Goal: Ask a question

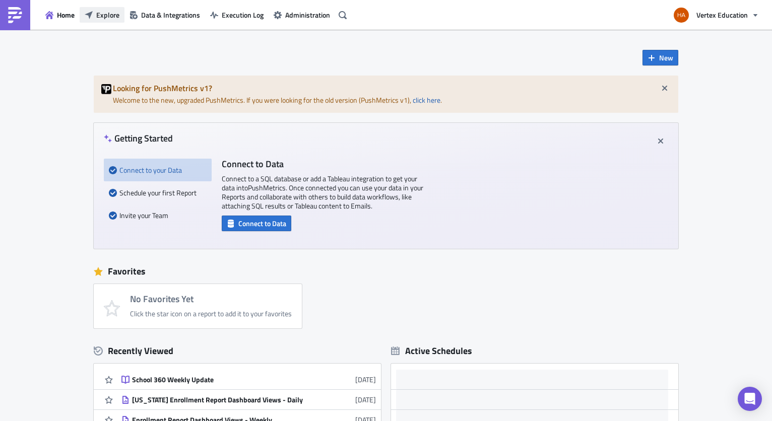
click at [103, 19] on span "Explore" at bounding box center [107, 15] width 23 height 11
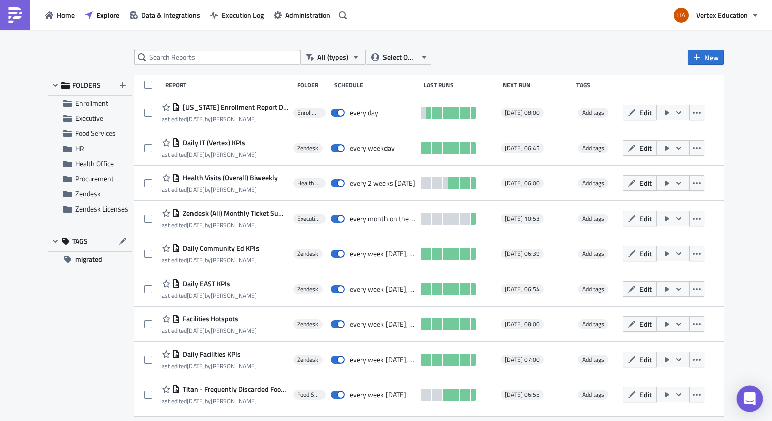
click at [749, 399] on icon "Open Intercom Messenger" at bounding box center [749, 398] width 12 height 13
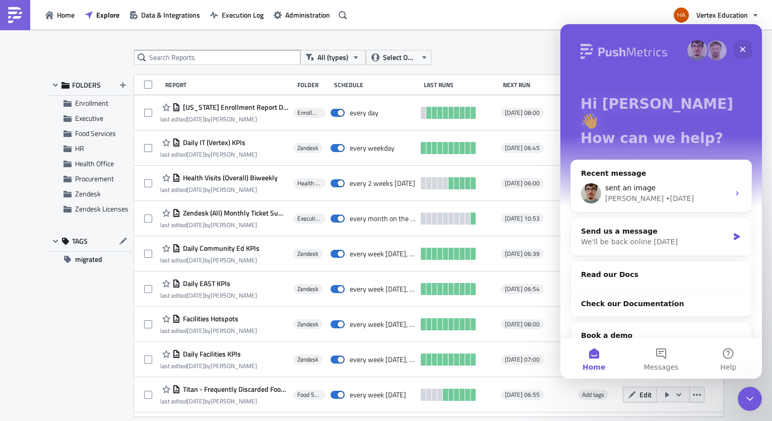
scroll to position [47, 0]
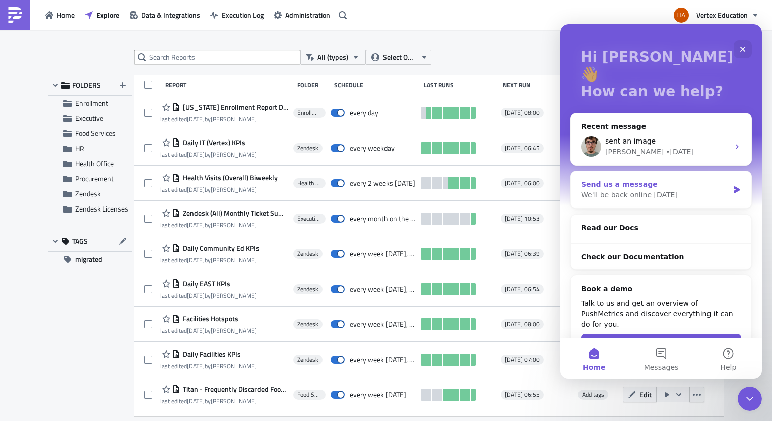
click at [697, 190] on div "We'll be back online tomorrow" at bounding box center [655, 195] width 148 height 11
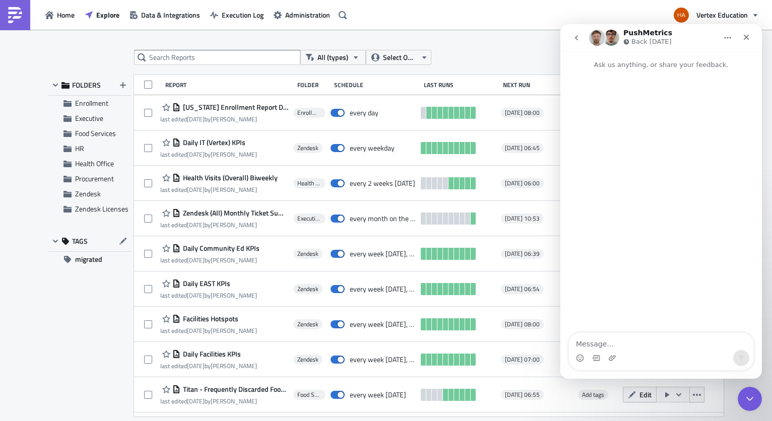
scroll to position [0, 0]
click at [630, 342] on textarea "Message…" at bounding box center [661, 341] width 184 height 17
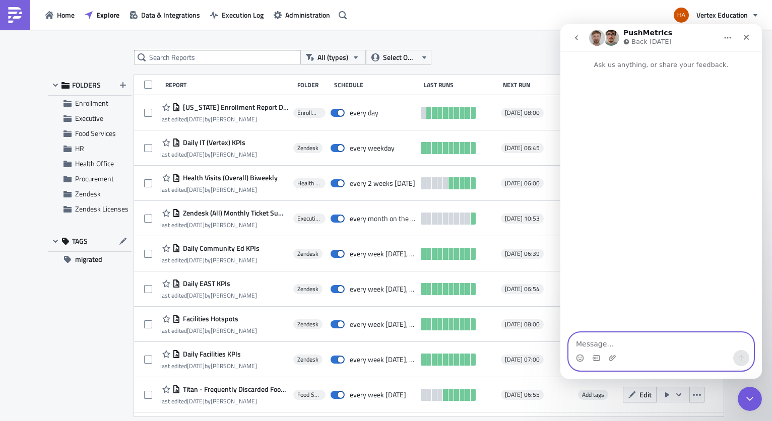
click at [646, 340] on textarea "Message…" at bounding box center [661, 341] width 184 height 17
click at [599, 341] on textarea "Hi" at bounding box center [661, 341] width 184 height 17
type textarea "Hi Zsolt, Julian,"
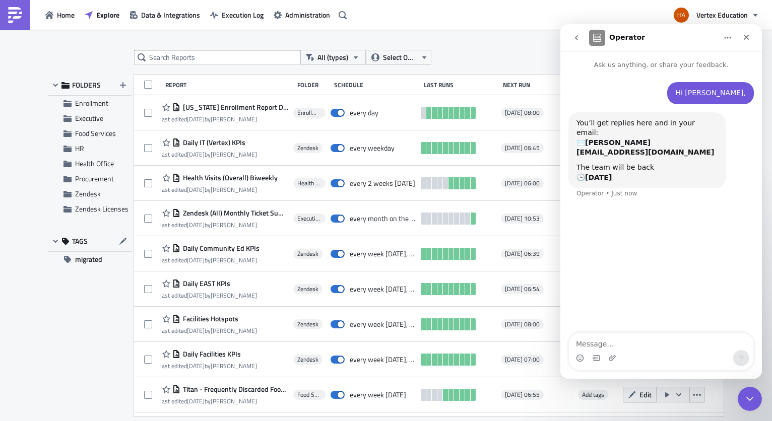
click at [583, 346] on textarea "Message…" at bounding box center [661, 341] width 184 height 17
type textarea "H"
click at [617, 347] on textarea "Any update on the question regarding adding an additional" at bounding box center [661, 336] width 184 height 27
drag, startPoint x: 697, startPoint y: 336, endPoint x: 719, endPoint y: 336, distance: 22.2
click at [719, 336] on textarea "Any update on the question regarding adding an additional" at bounding box center [661, 336] width 184 height 27
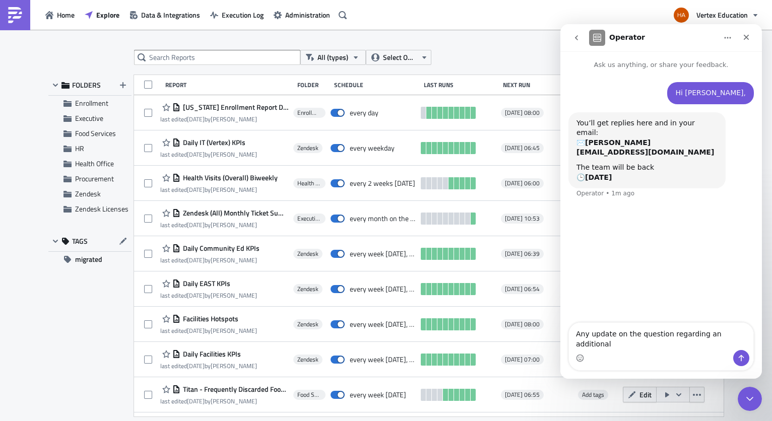
click at [741, 347] on textarea "Any update on the question regarding an additional" at bounding box center [661, 336] width 184 height 27
type textarea "Any update on the question regarding an additional workspace for Vertex educati…"
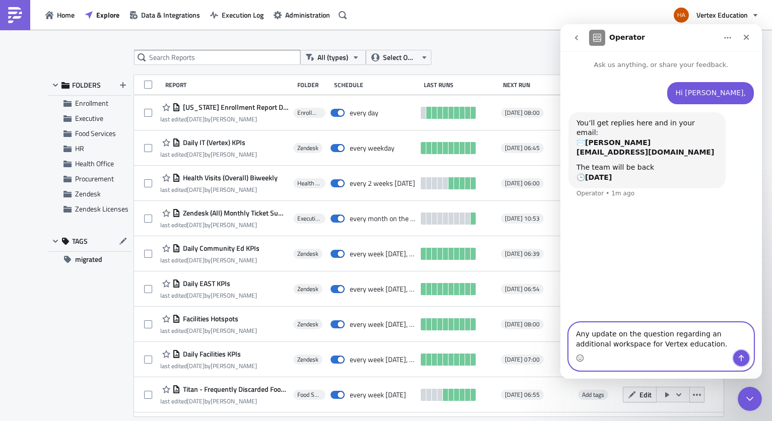
click at [737, 360] on icon "Send a message…" at bounding box center [741, 358] width 8 height 8
